Goal: Task Accomplishment & Management: Complete application form

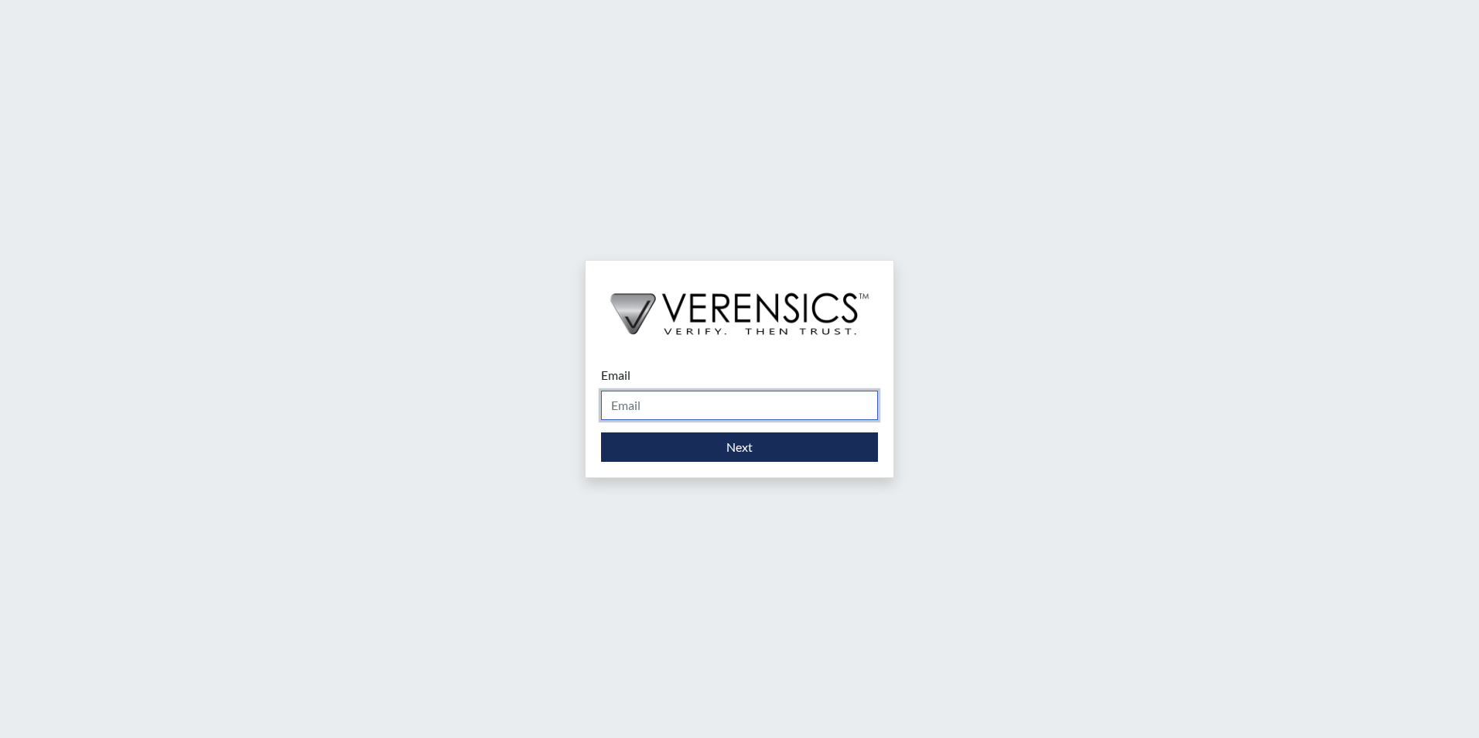
click at [832, 407] on input "Email" at bounding box center [739, 405] width 277 height 29
type input "[PERSON_NAME][EMAIL_ADDRESS][PERSON_NAME][DOMAIN_NAME]"
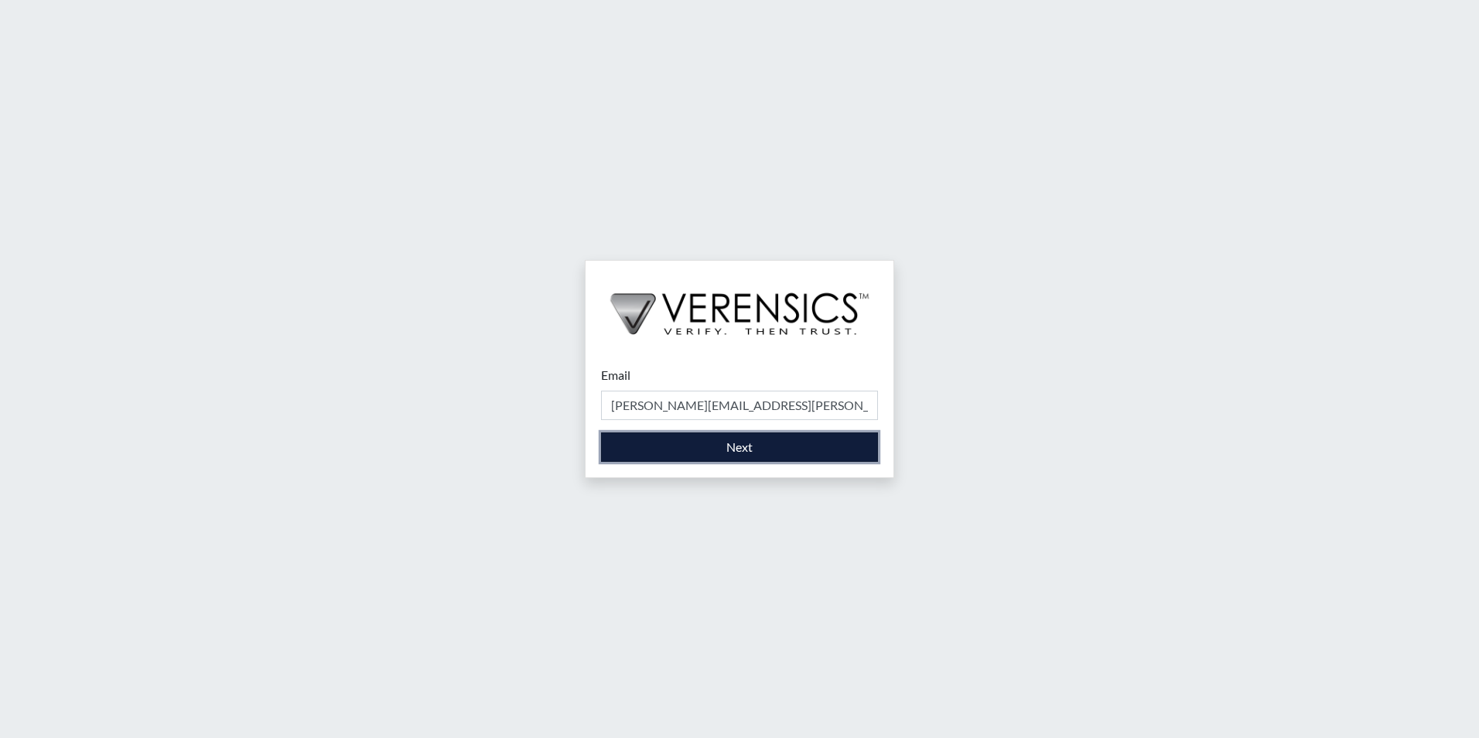
click at [744, 458] on button "Next" at bounding box center [739, 446] width 277 height 29
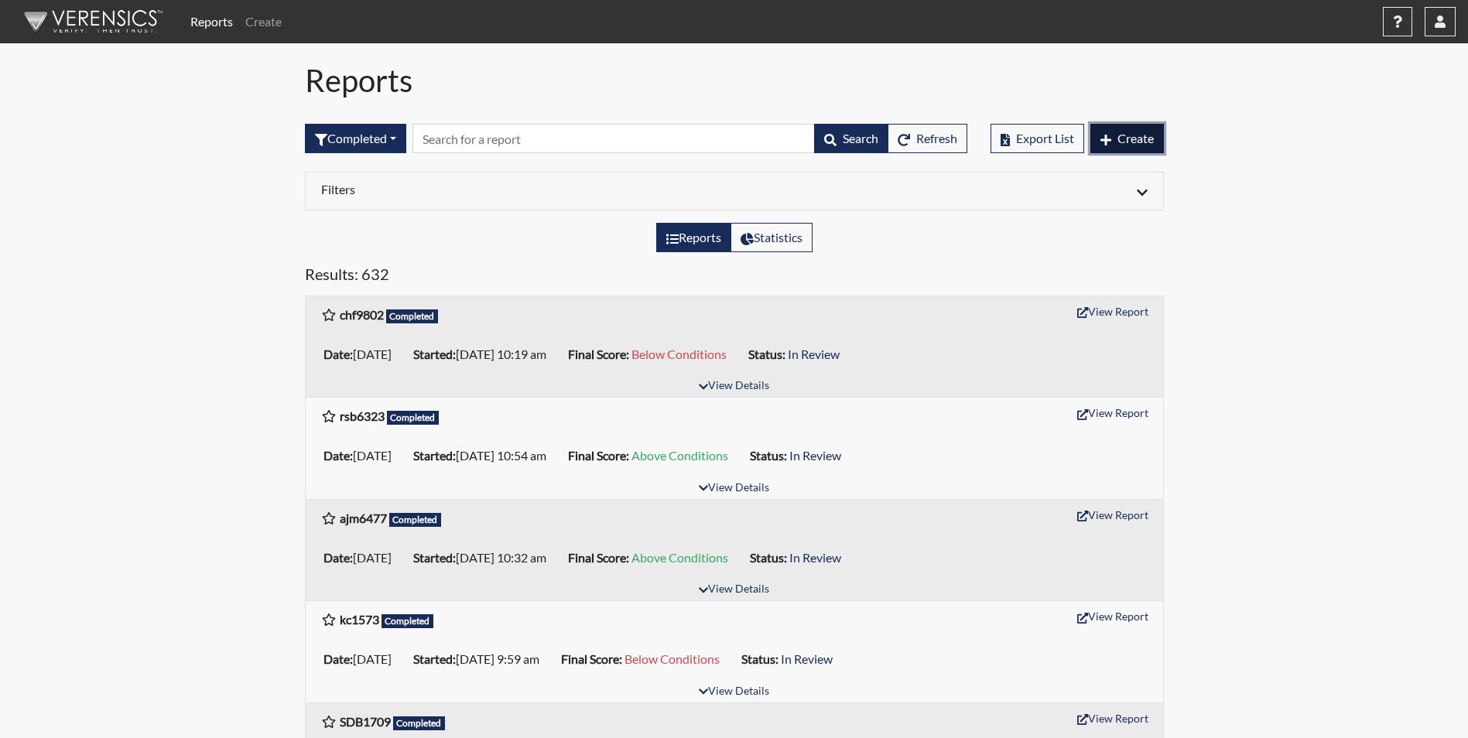
click at [1140, 143] on span "Create" at bounding box center [1135, 138] width 36 height 15
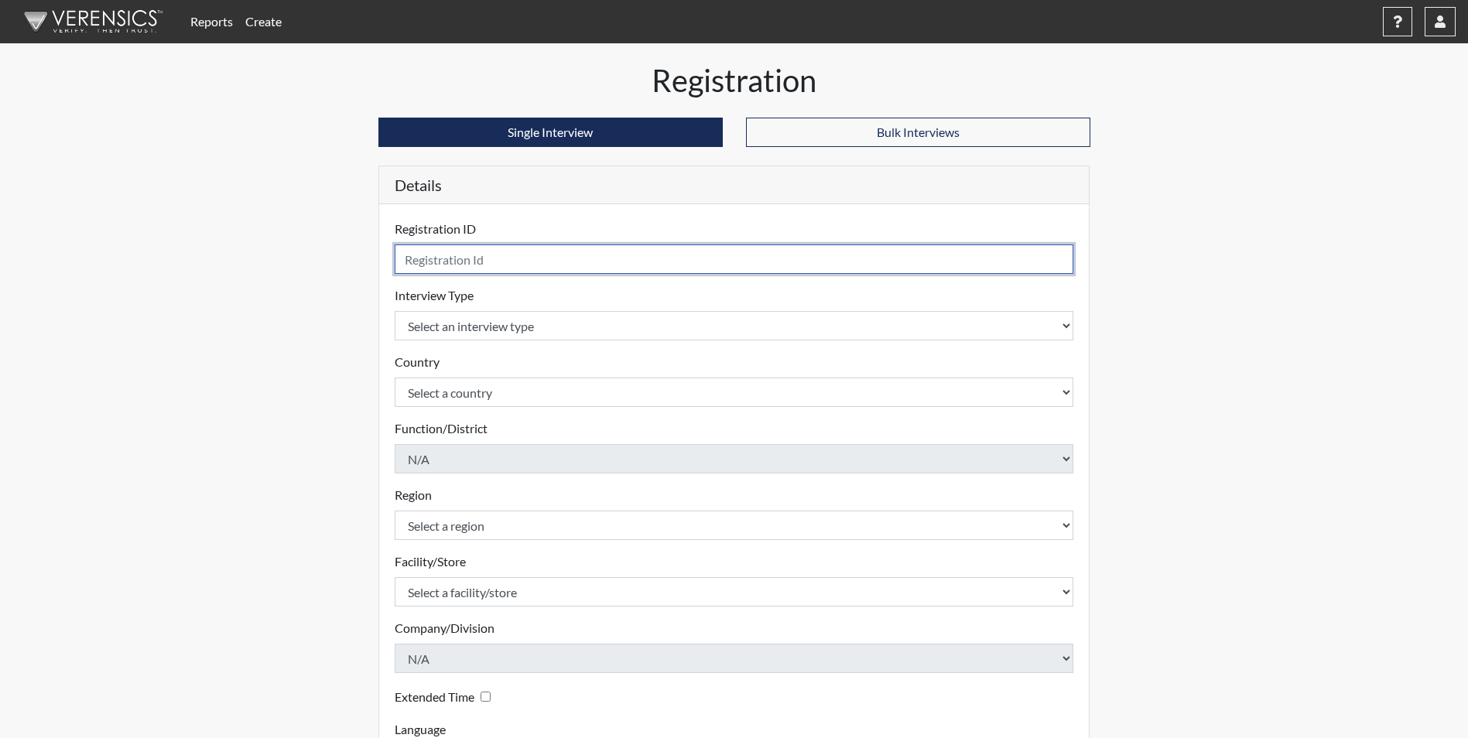
click at [530, 270] on input "text" at bounding box center [734, 258] width 679 height 29
type input "adp1642"
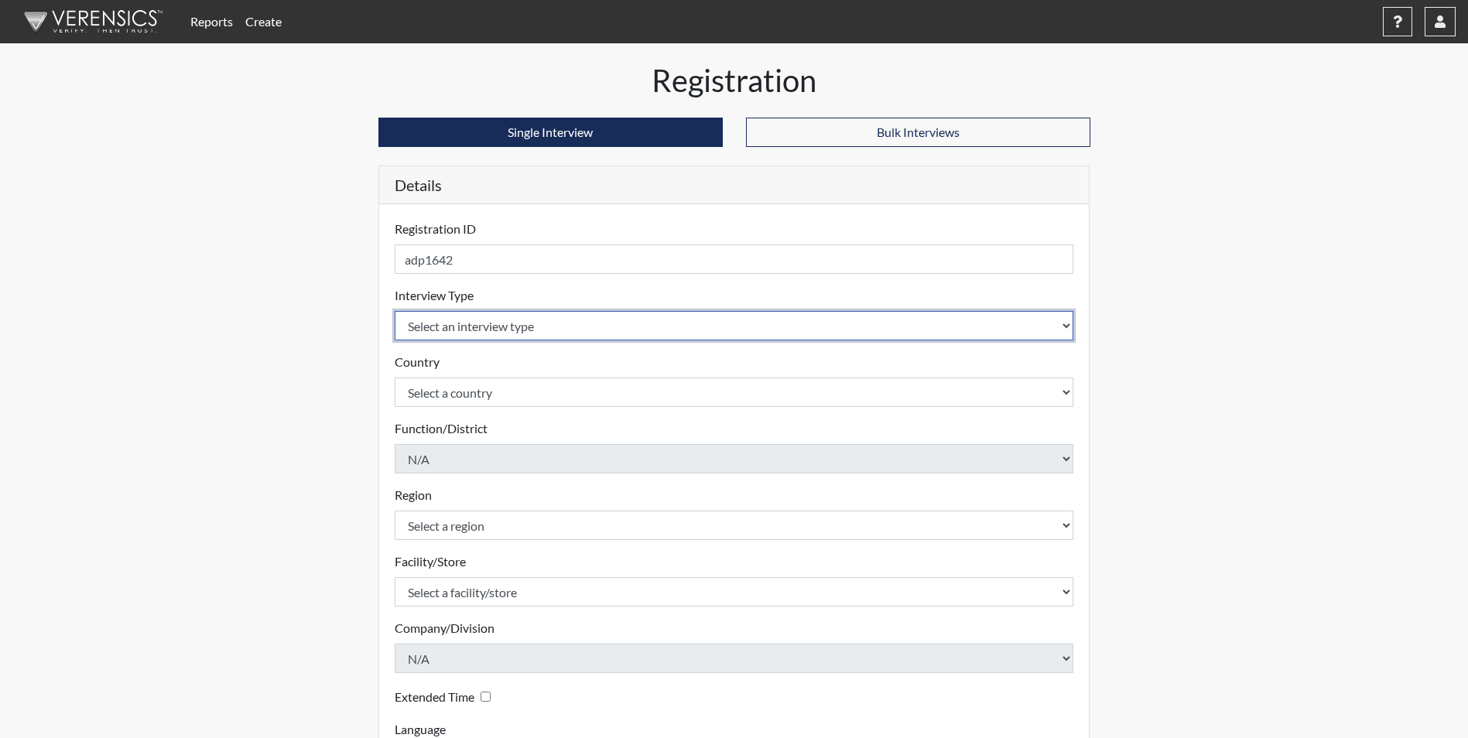
click at [442, 333] on select "Select an interview type Corrections Pre-Employment" at bounding box center [734, 325] width 679 height 29
select select "ff733e93-e1bf-11ea-9c9f-0eff0cf7eb8f"
click at [395, 311] on select "Select an interview type Corrections Pre-Employment" at bounding box center [734, 325] width 679 height 29
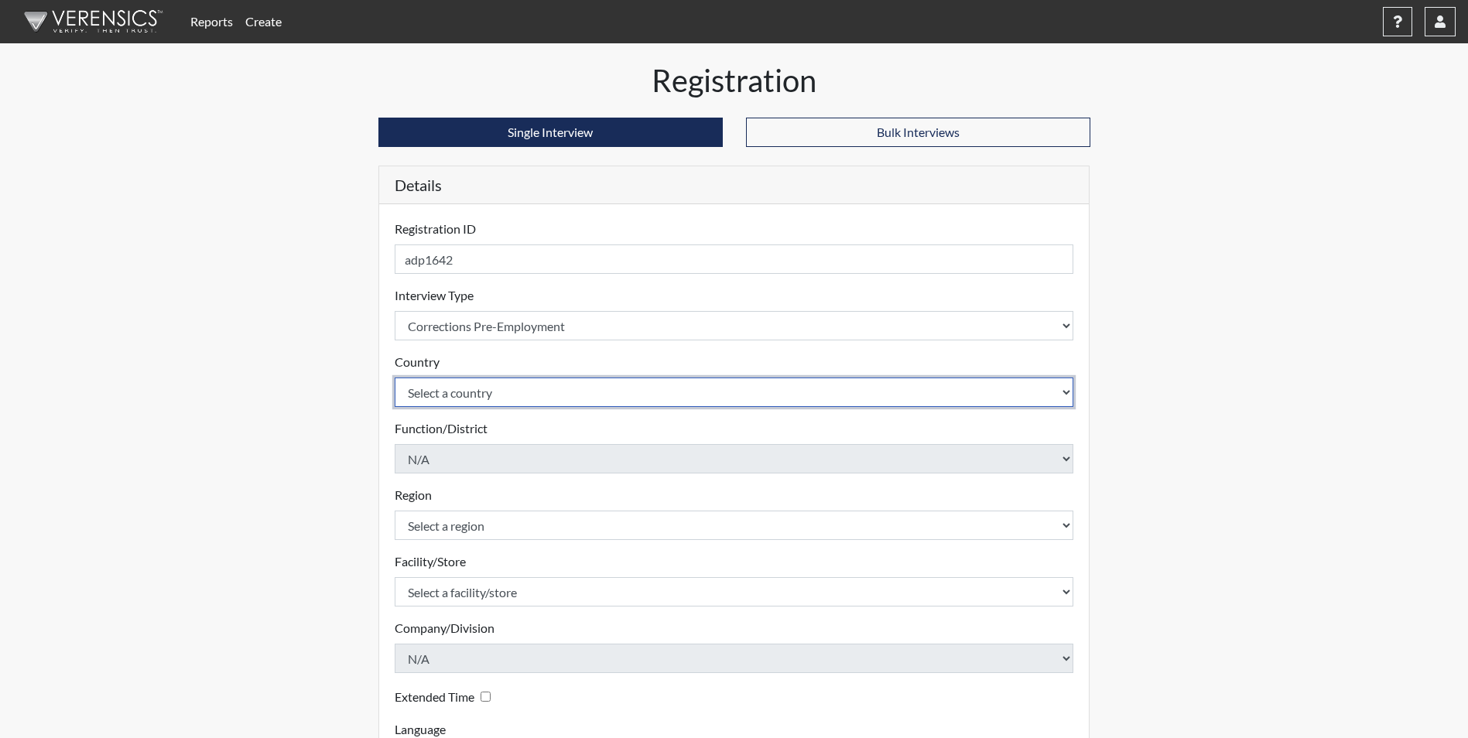
click at [437, 391] on select "Select a country [GEOGRAPHIC_DATA] [GEOGRAPHIC_DATA]" at bounding box center [734, 392] width 679 height 29
select select "united-states-of-[GEOGRAPHIC_DATA]"
click at [395, 378] on select "Select a country [GEOGRAPHIC_DATA] [GEOGRAPHIC_DATA]" at bounding box center [734, 392] width 679 height 29
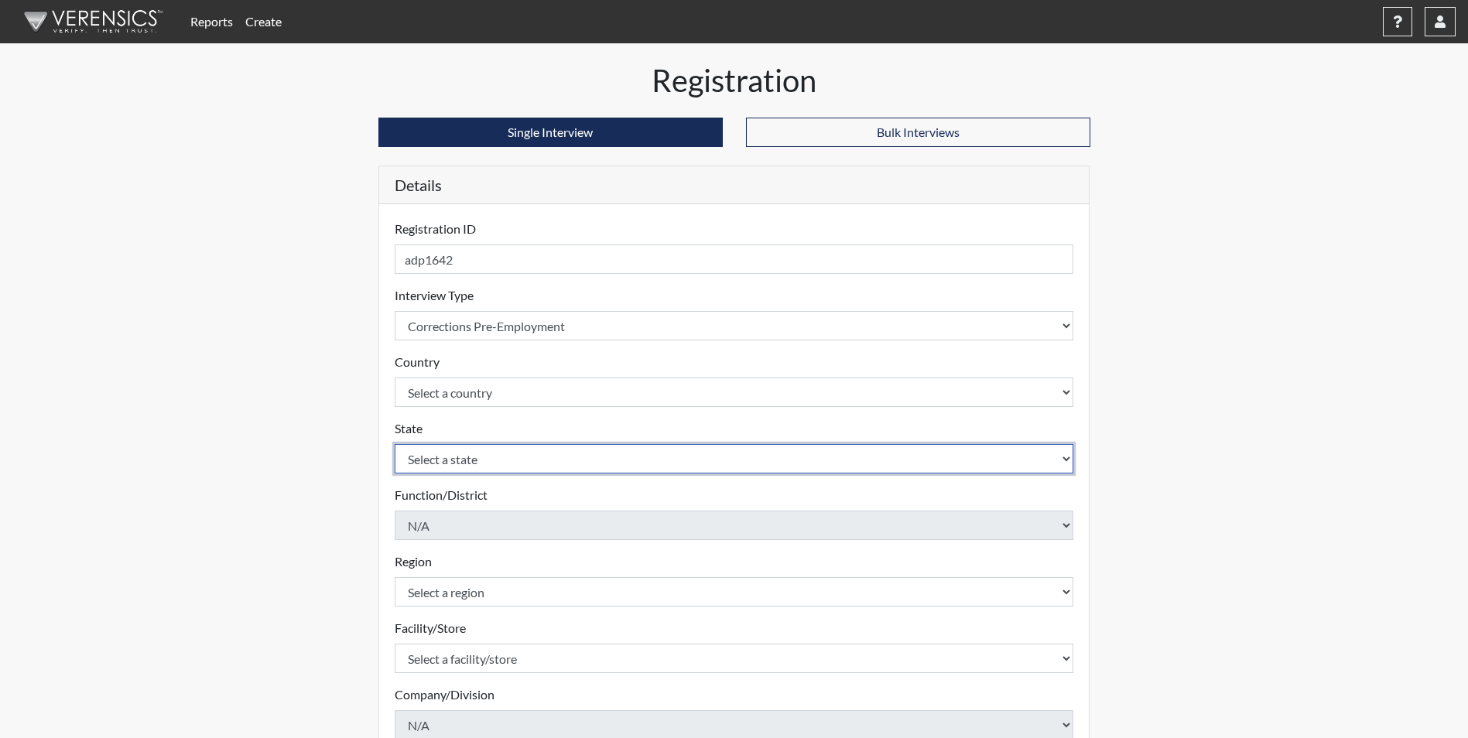
click at [406, 463] on select "Select a state [US_STATE] [US_STATE] [US_STATE] [US_STATE] [US_STATE] [US_STATE…" at bounding box center [734, 458] width 679 height 29
select select "GA"
click at [395, 444] on select "Select a state [US_STATE] [US_STATE] [US_STATE] [US_STATE] [US_STATE] [US_STATE…" at bounding box center [734, 458] width 679 height 29
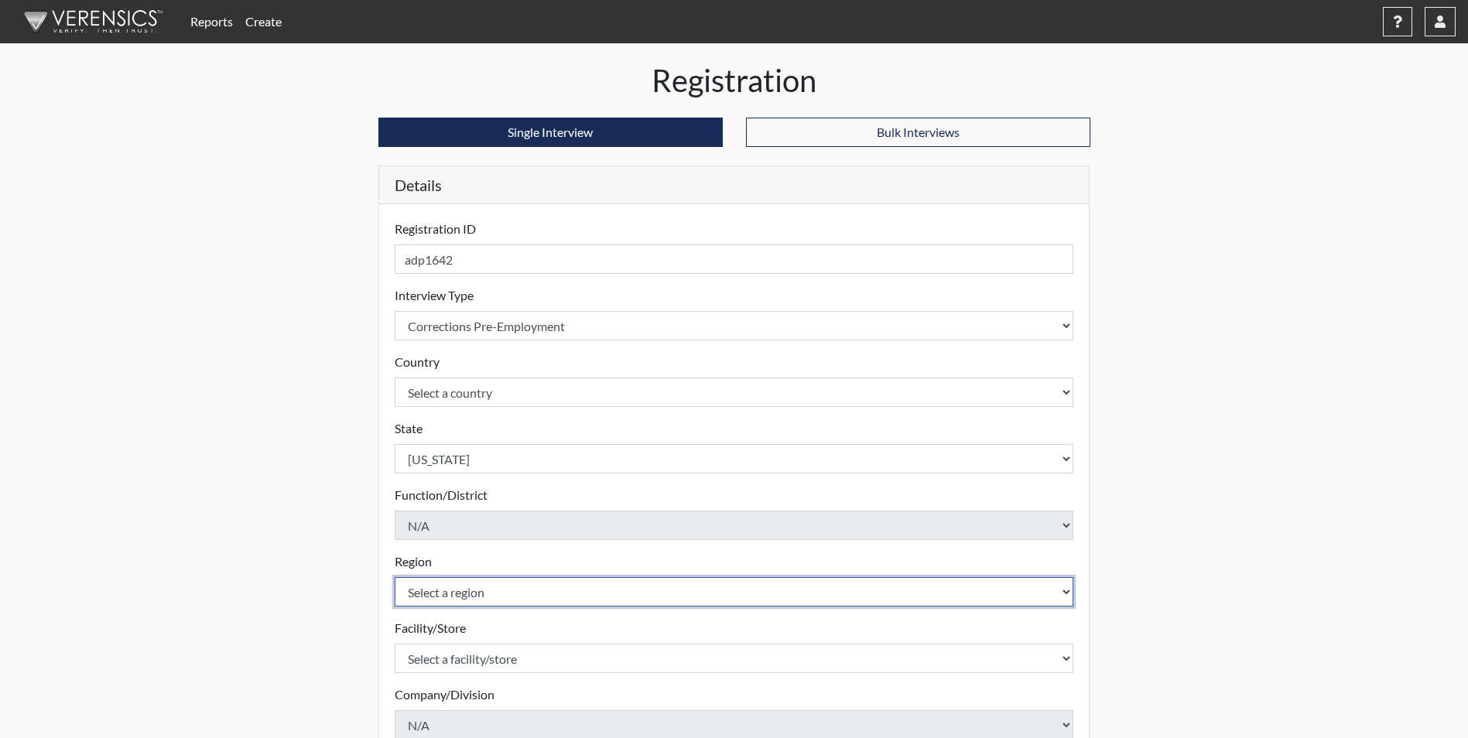
click at [464, 604] on select "Select a region [GEOGRAPHIC_DATA]" at bounding box center [734, 591] width 679 height 29
select select "51976826-f18e-4b67-8d3b-b0a0fa2f97ff"
click at [395, 577] on select "Select a region [GEOGRAPHIC_DATA]" at bounding box center [734, 591] width 679 height 29
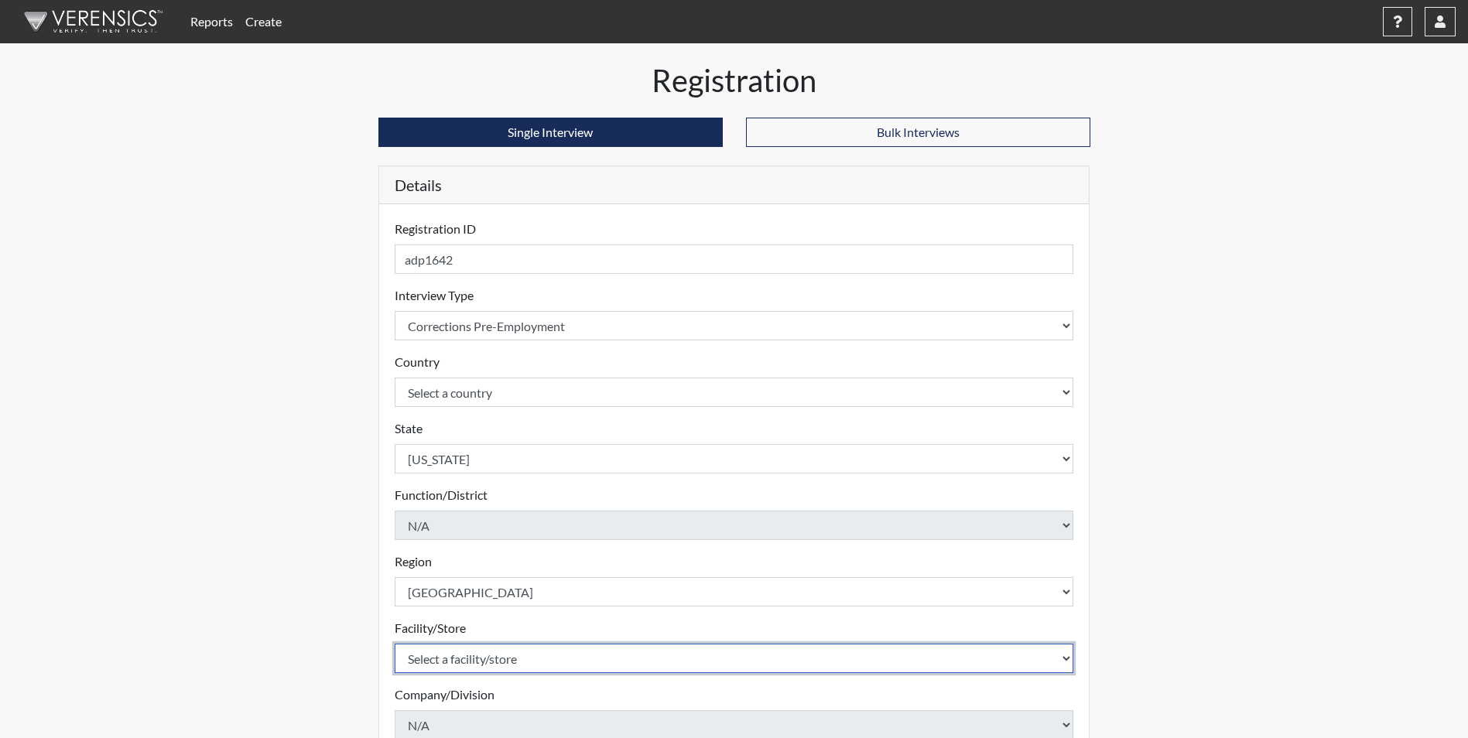
click at [456, 653] on select "Select a facility/store [PERSON_NAME] [PERSON_NAME] PSATC" at bounding box center [734, 658] width 679 height 29
select select "2bf4b575-5263-4093-9a0c-a4d6e4f1d94a"
click at [395, 644] on select "Select a facility/store [PERSON_NAME] [PERSON_NAME] PSATC" at bounding box center [734, 658] width 679 height 29
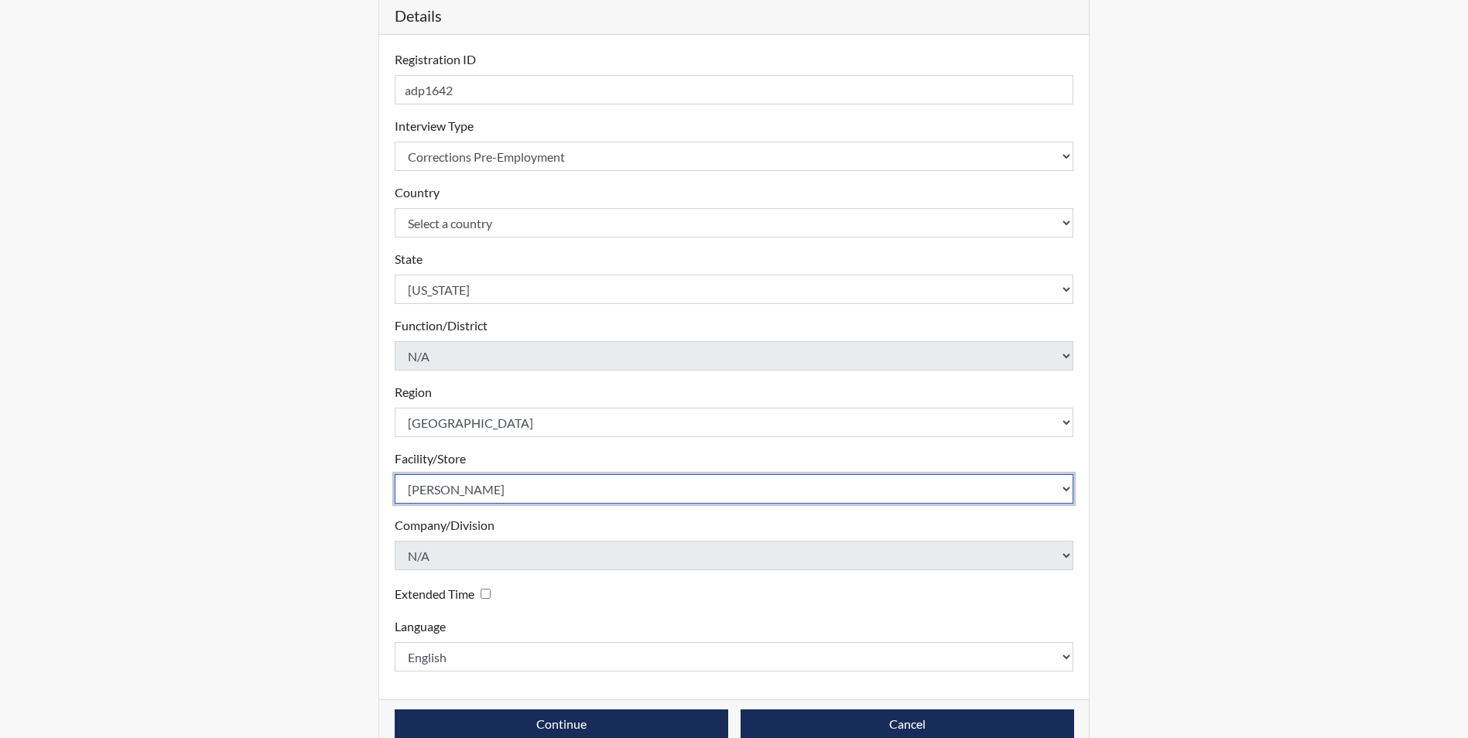
scroll to position [199, 0]
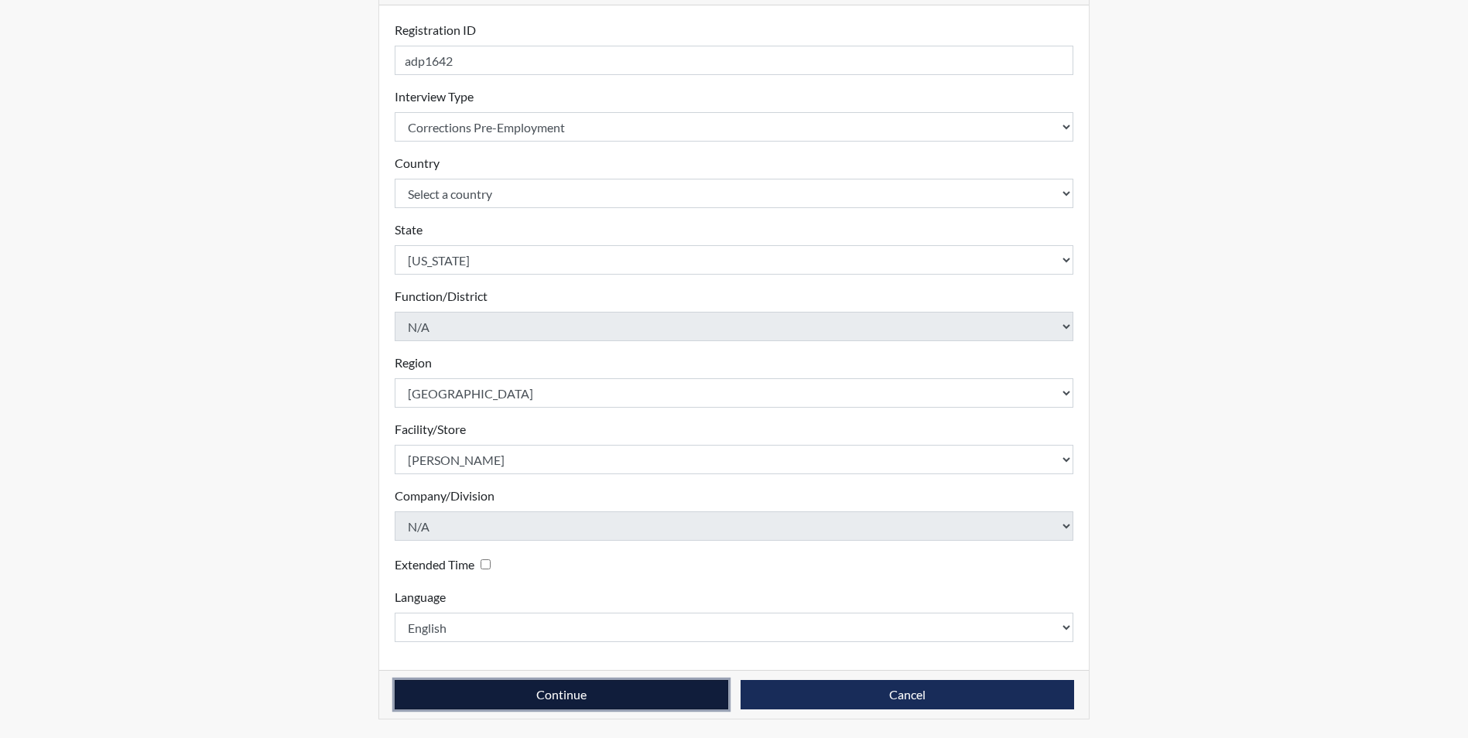
click at [542, 689] on button "Continue" at bounding box center [561, 694] width 333 height 29
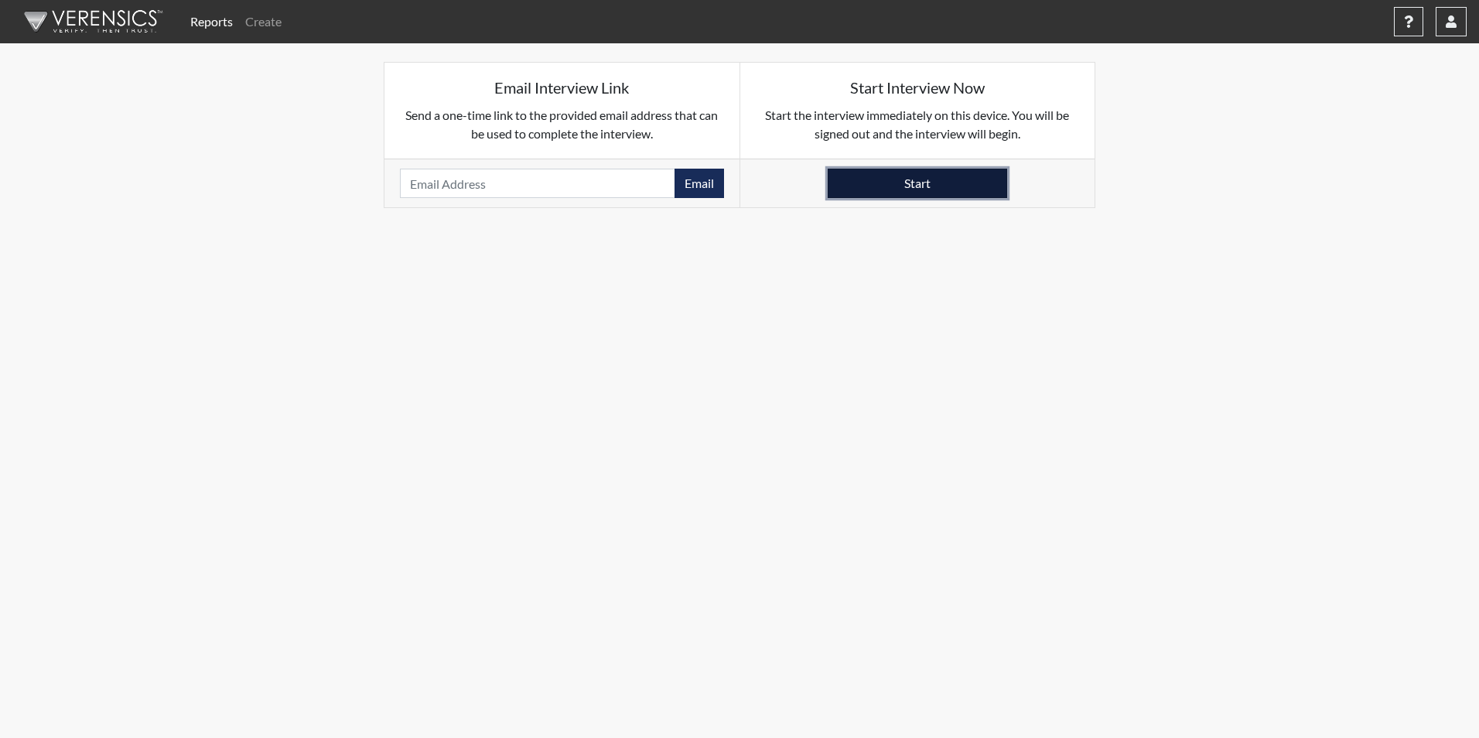
click at [936, 178] on button "Start" at bounding box center [917, 183] width 179 height 29
